Goal: Transaction & Acquisition: Purchase product/service

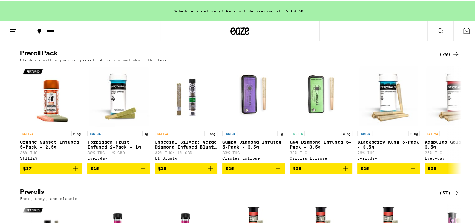
scroll to position [1217, 0]
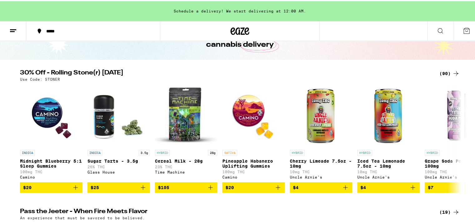
scroll to position [42, 0]
